Goal: Task Accomplishment & Management: Use online tool/utility

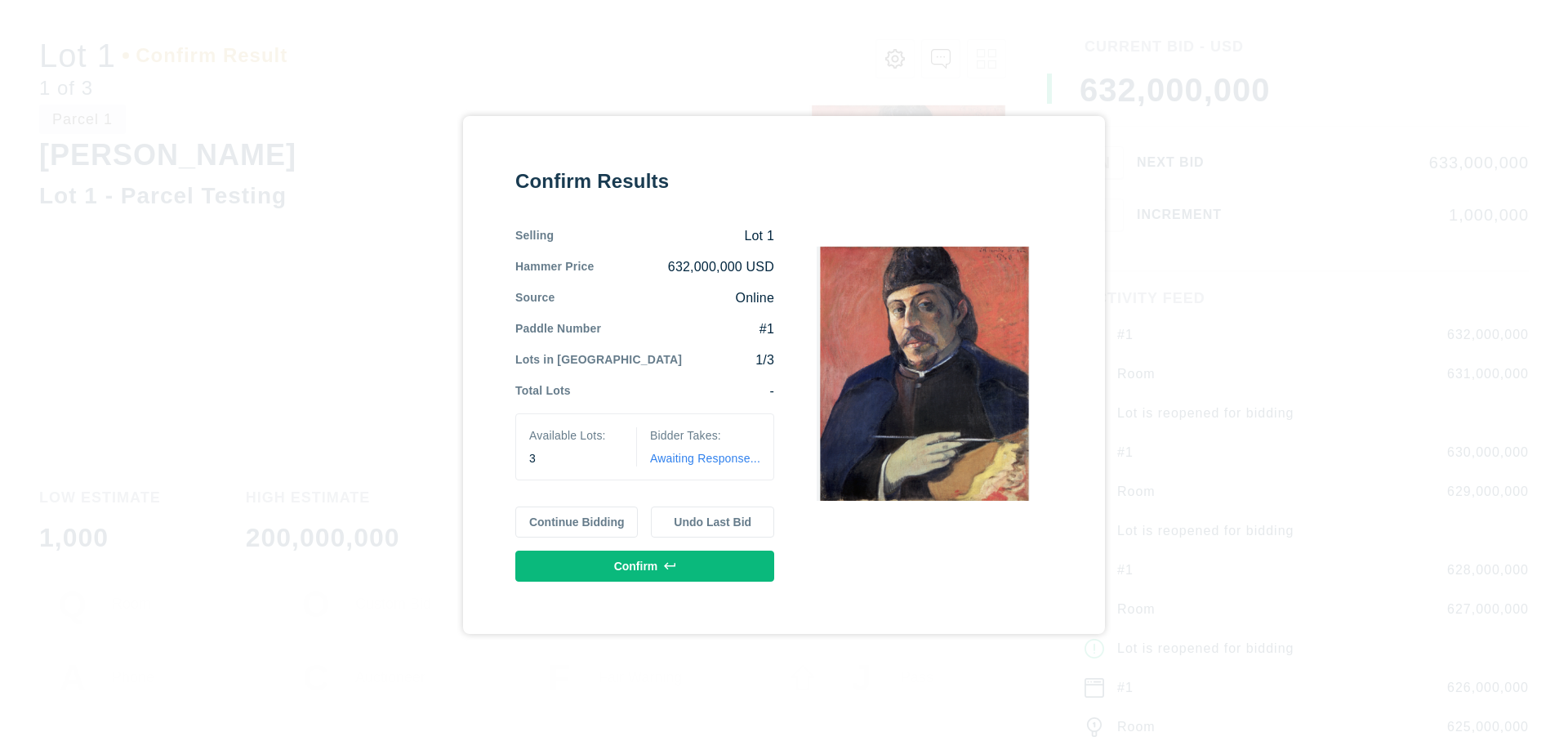
click at [577, 522] on button "Continue Bidding" at bounding box center [577, 522] width 123 height 31
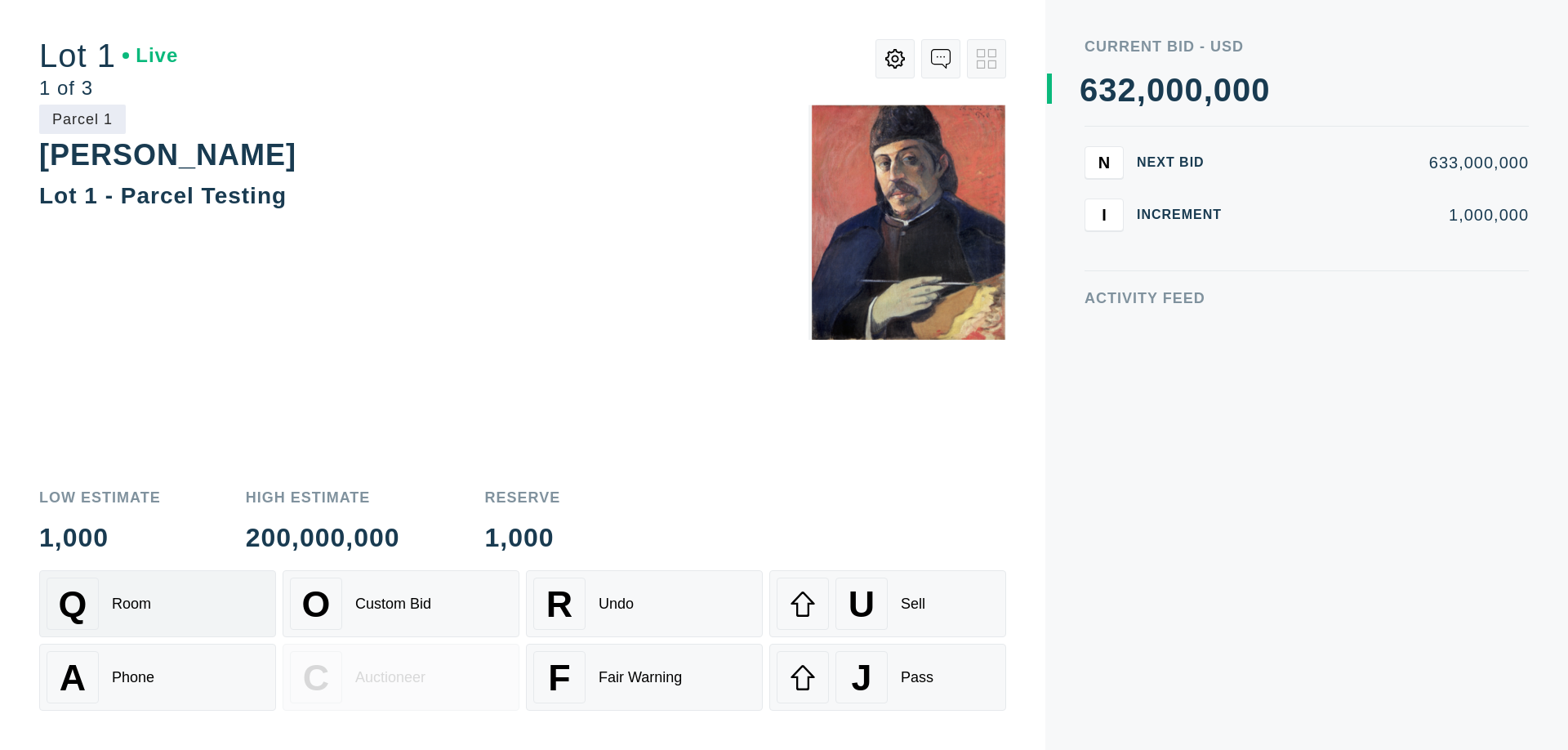
click at [158, 603] on div "Q Room" at bounding box center [157, 603] width 222 height 53
